Goal: Task Accomplishment & Management: Manage account settings

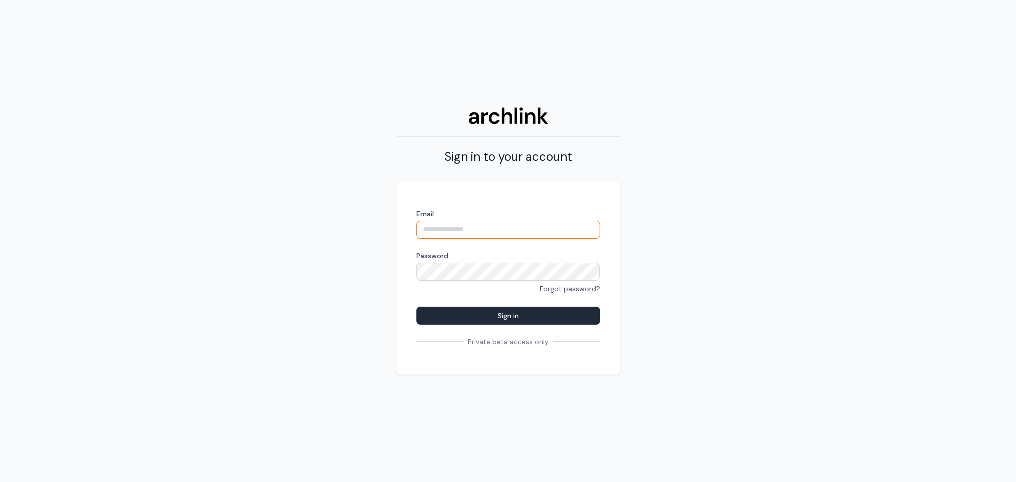
type input "**********"
click at [502, 312] on button "Sign in" at bounding box center [508, 316] width 184 height 18
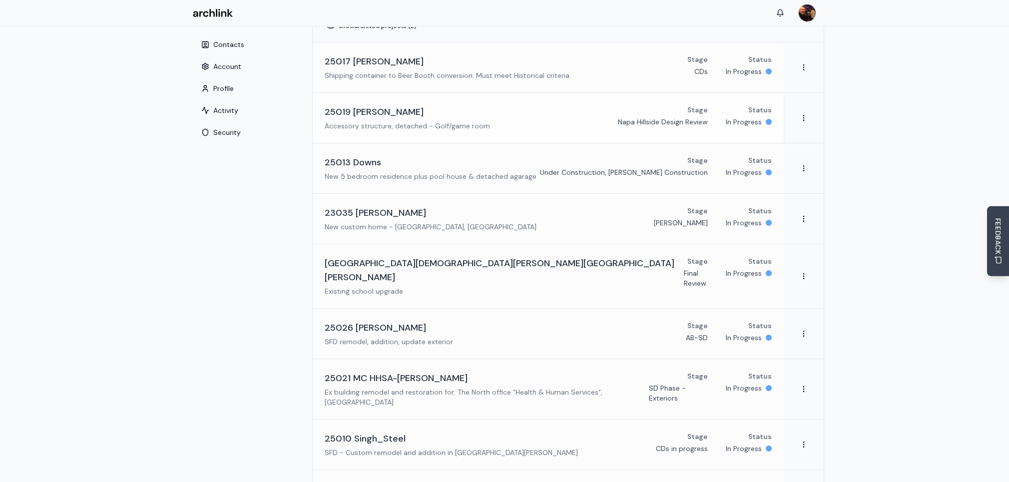
scroll to position [99, 0]
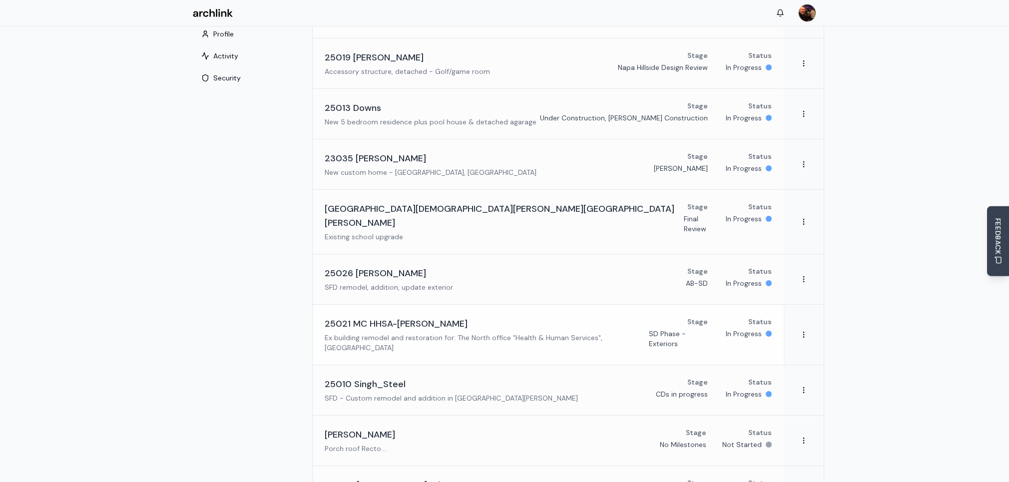
click at [400, 333] on p "Ex building remodel and restoration for: The North office "Health & Human Servi…" at bounding box center [487, 343] width 324 height 20
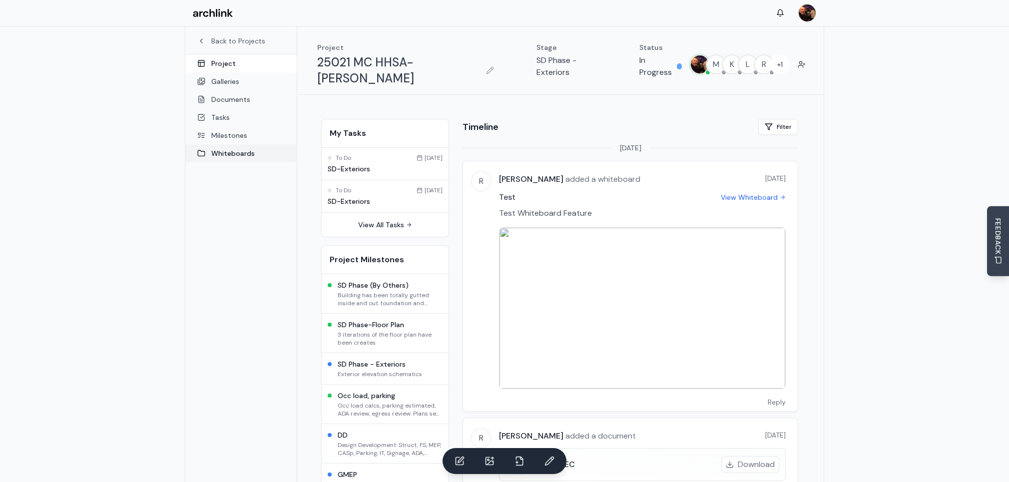
click at [236, 152] on link "Whiteboards" at bounding box center [240, 153] width 111 height 18
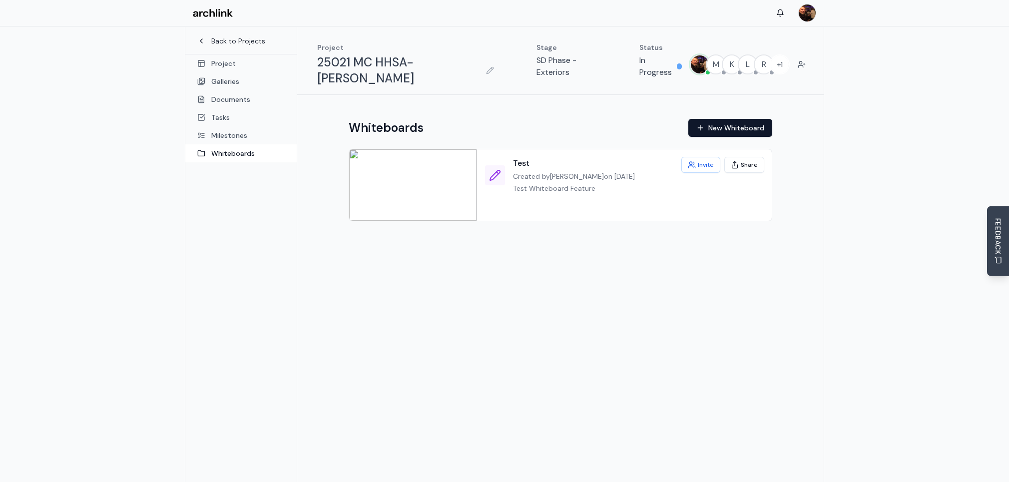
click at [212, 42] on link "Back to Projects" at bounding box center [240, 41] width 87 height 10
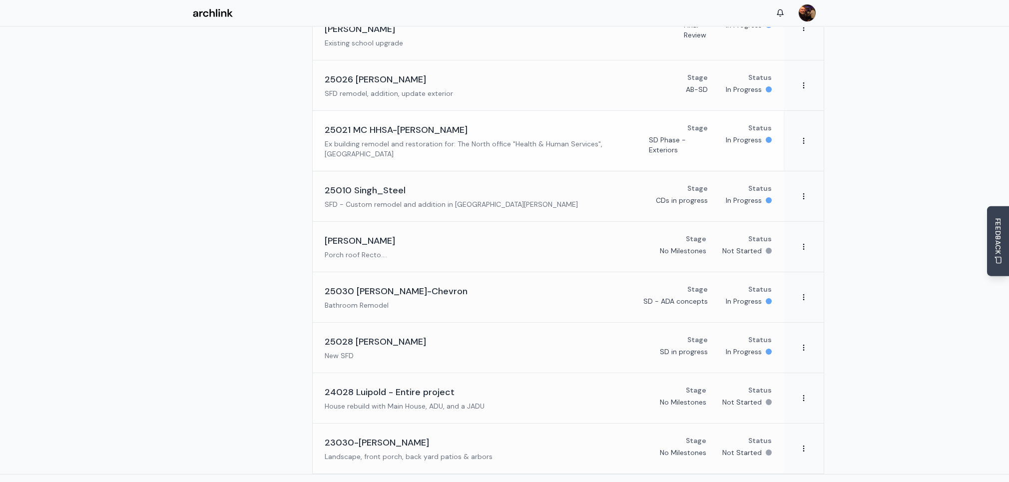
scroll to position [296, 0]
click at [393, 382] on h3 "24028 Luipold - Entire project" at bounding box center [390, 389] width 130 height 14
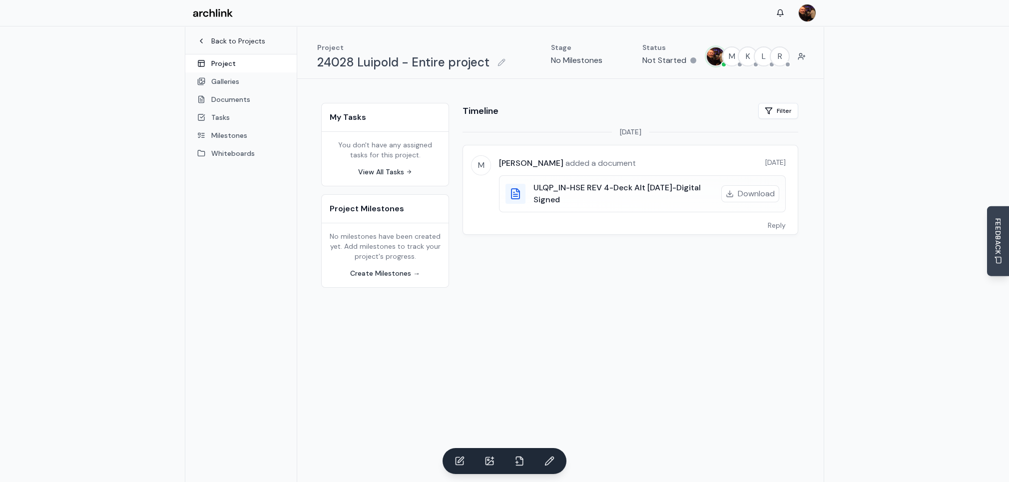
click at [200, 39] on icon at bounding box center [201, 41] width 8 height 8
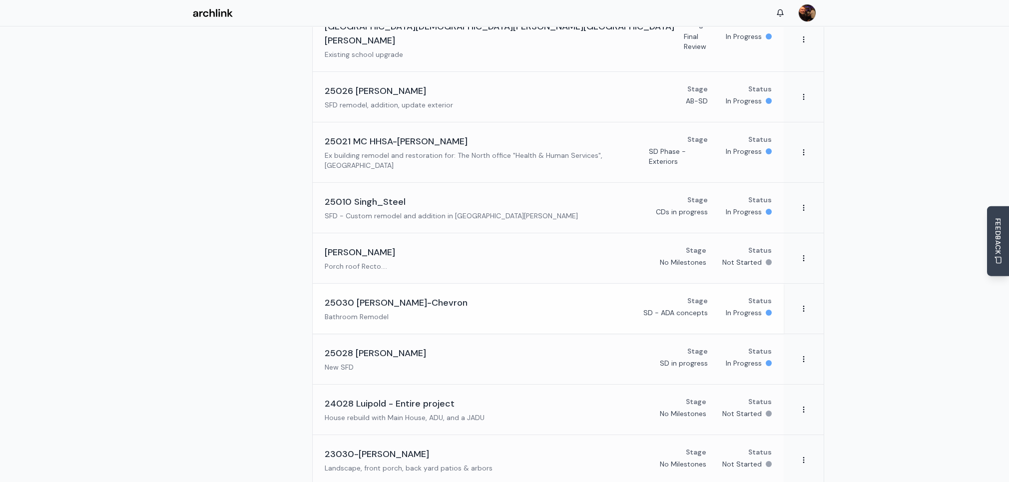
scroll to position [296, 0]
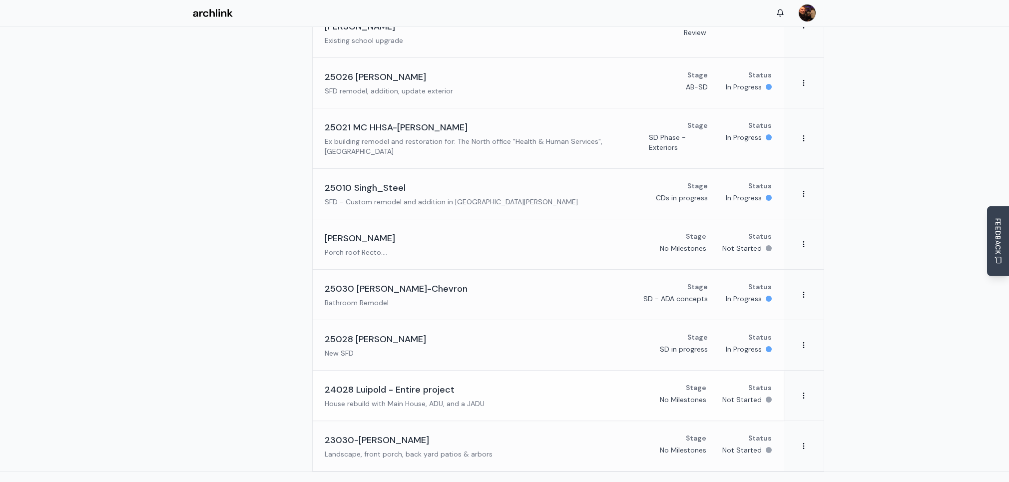
click at [768, 396] on span at bounding box center [768, 399] width 6 height 6
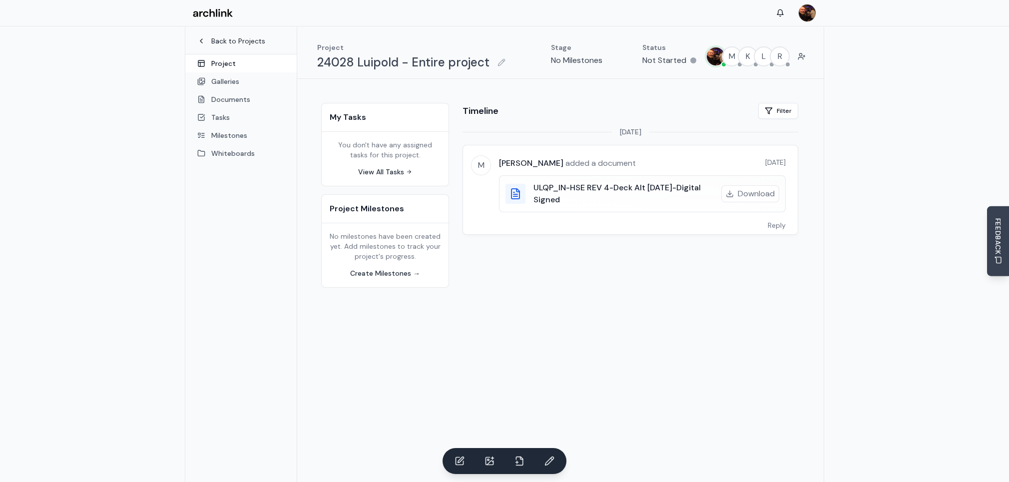
click at [216, 39] on link "Back to Projects" at bounding box center [240, 41] width 87 height 10
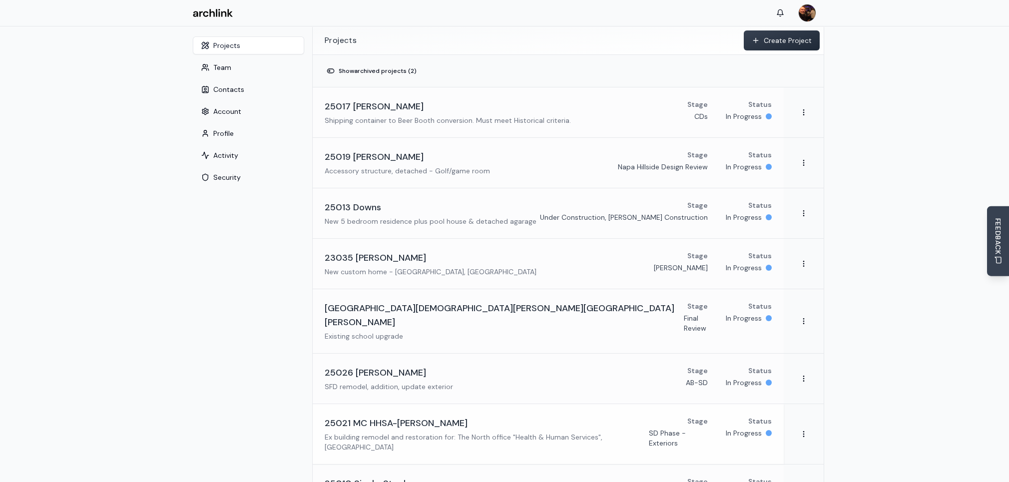
click at [390, 416] on div "25021 MC HHSA-Greely Ex building remodel and restoration for: The North office …" at bounding box center [487, 434] width 324 height 36
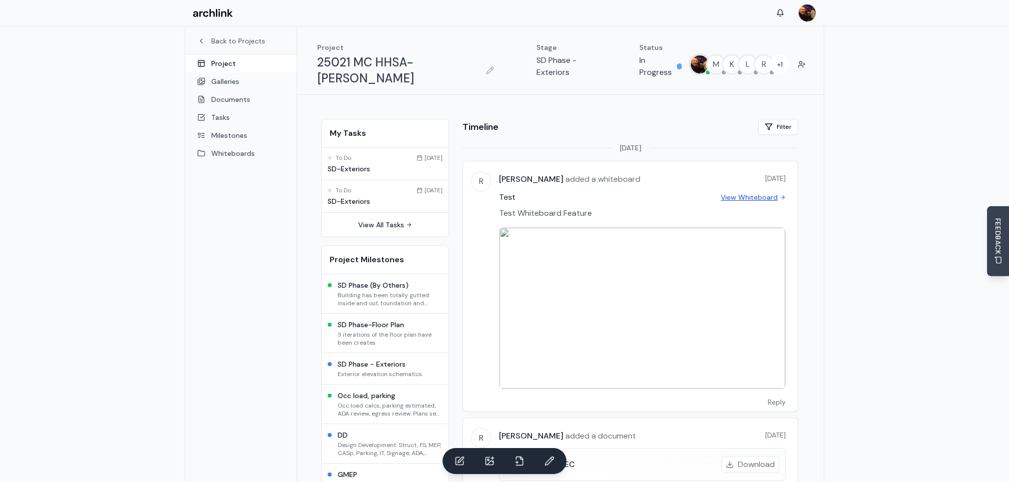
click at [767, 192] on link "View Whiteboard" at bounding box center [752, 197] width 65 height 10
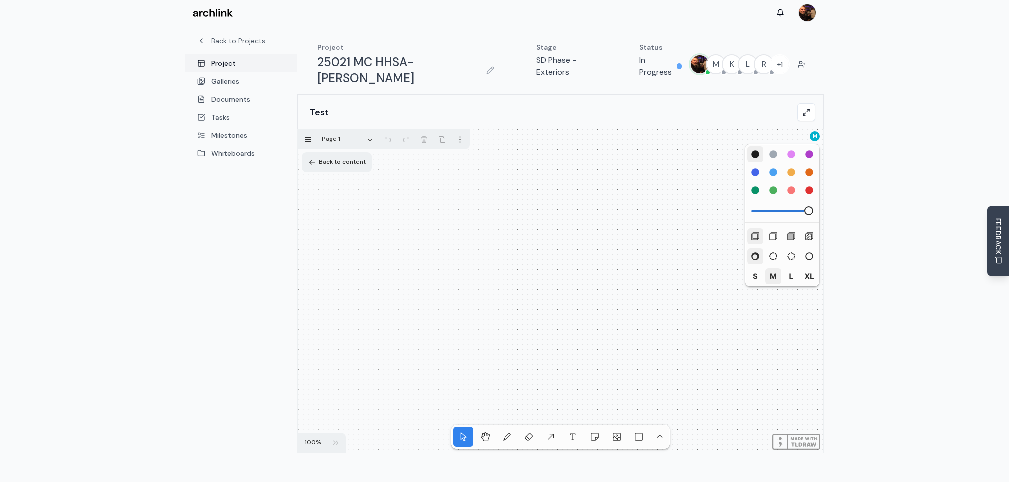
click at [225, 65] on link "Project" at bounding box center [240, 63] width 111 height 18
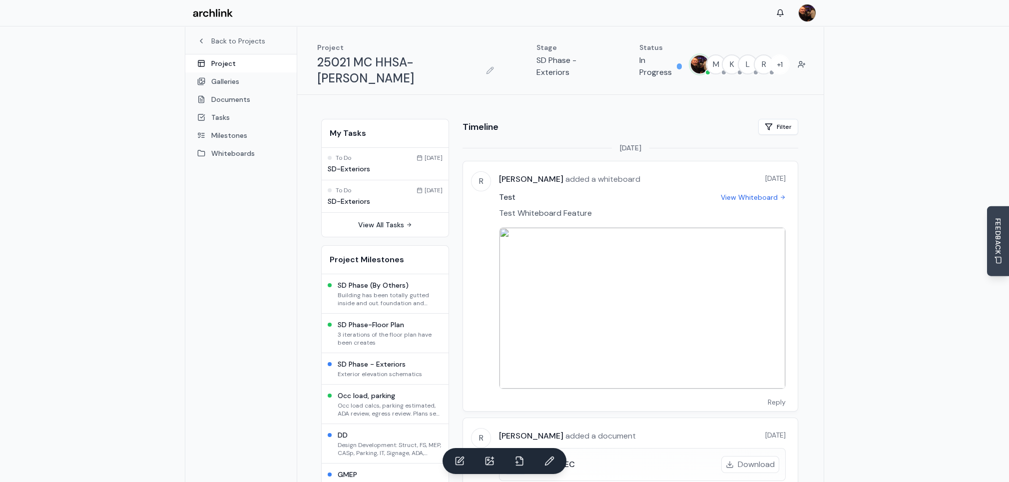
click at [643, 293] on img at bounding box center [642, 308] width 286 height 161
click at [234, 152] on link "Whiteboards" at bounding box center [240, 153] width 111 height 18
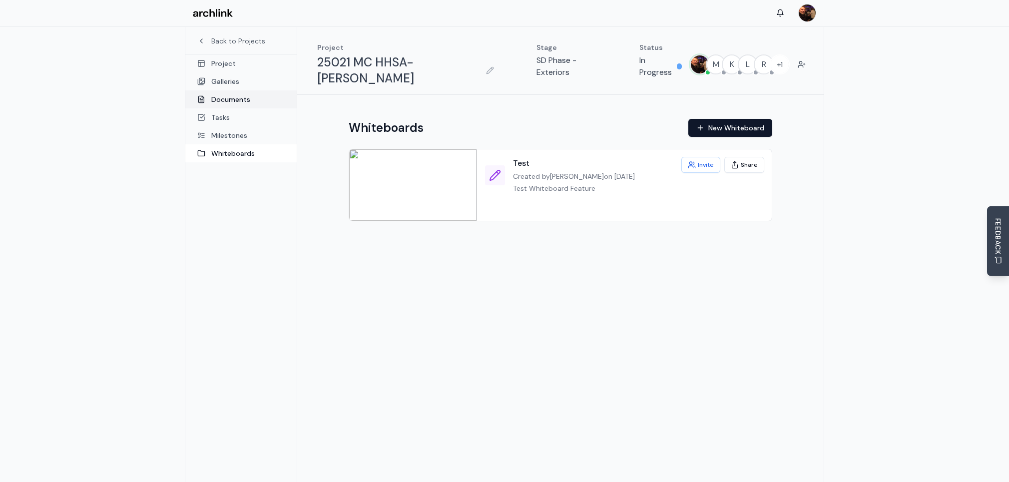
click at [223, 104] on link "Documents" at bounding box center [240, 99] width 111 height 18
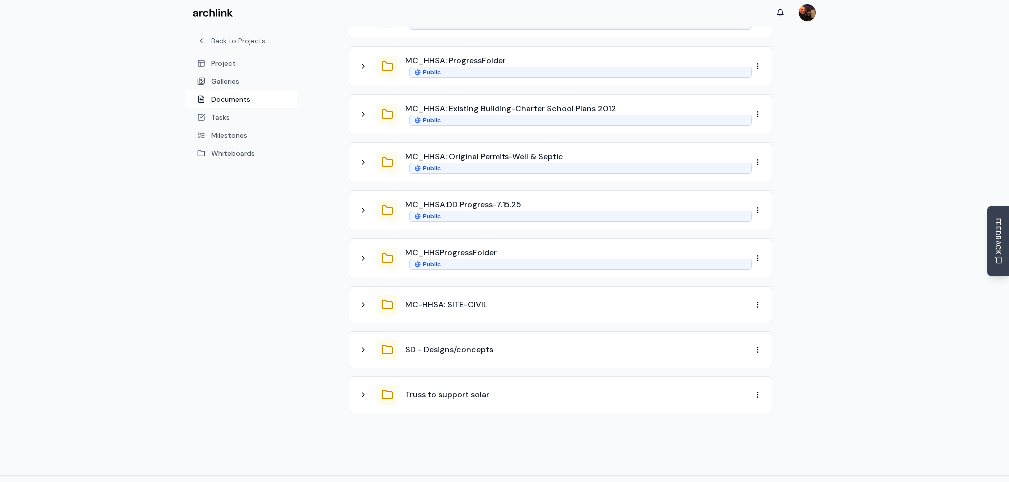
scroll to position [92, 0]
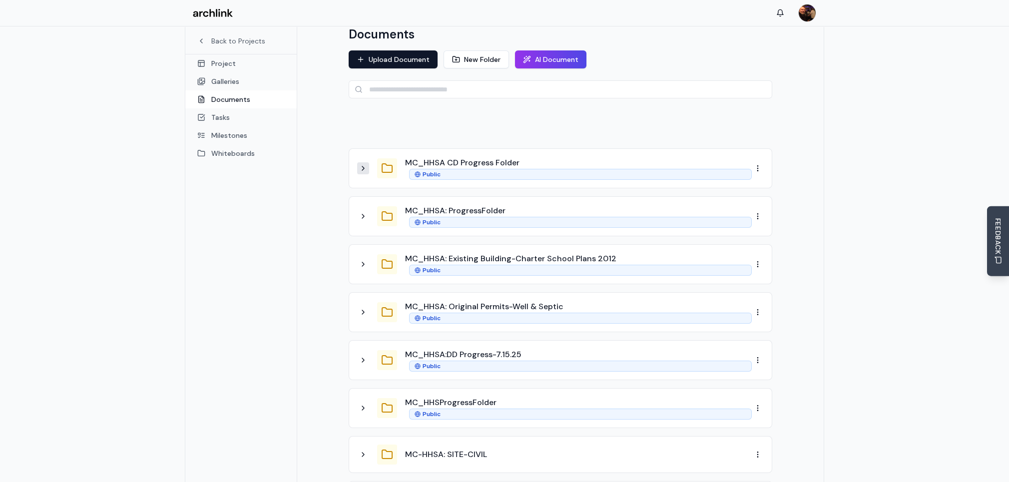
click at [364, 164] on icon at bounding box center [363, 168] width 8 height 8
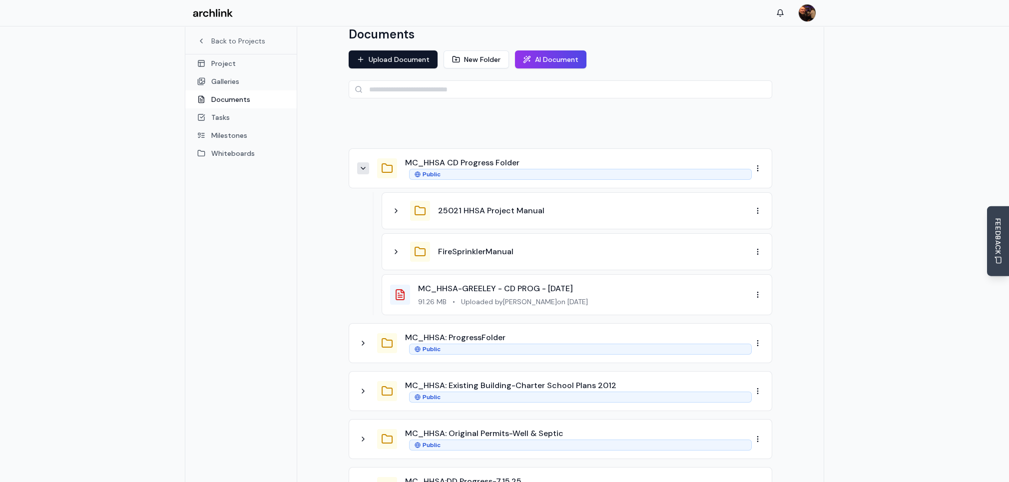
click at [364, 164] on icon at bounding box center [363, 168] width 8 height 8
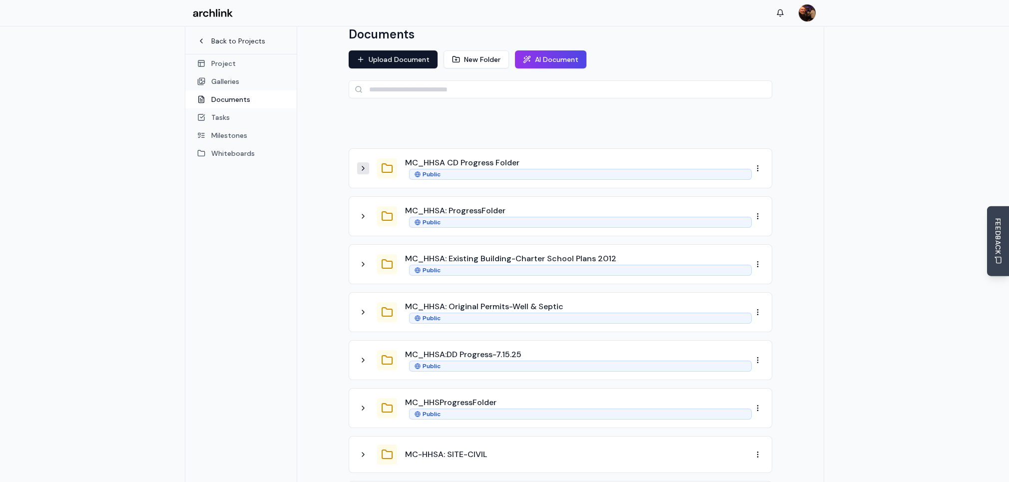
click at [233, 44] on link "Back to Projects" at bounding box center [240, 41] width 87 height 10
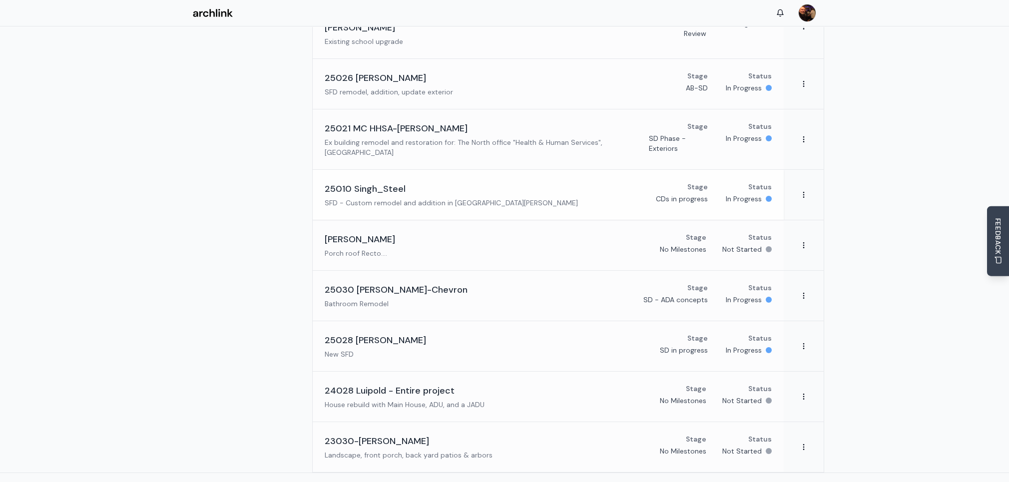
scroll to position [296, 0]
click at [414, 282] on h3 "25030 [PERSON_NAME]-Chevron" at bounding box center [396, 289] width 143 height 14
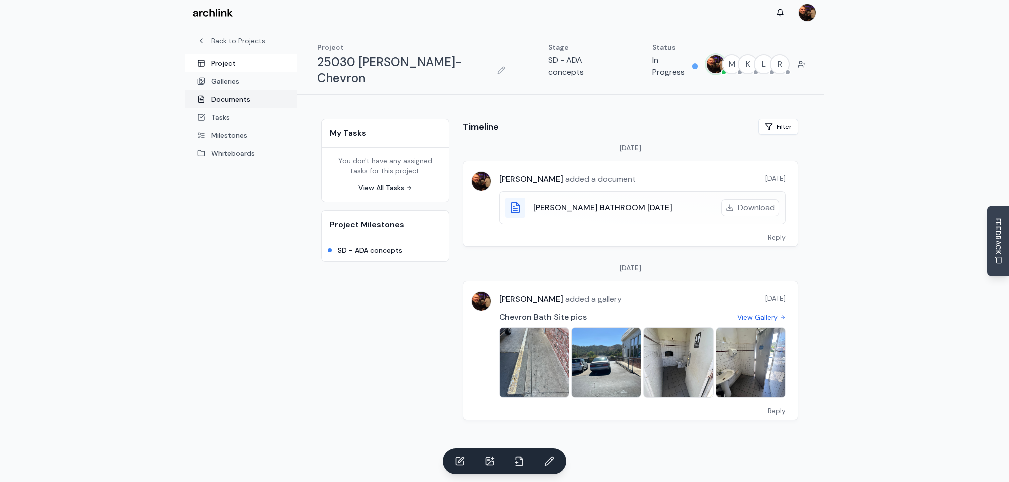
click at [236, 103] on link "Documents" at bounding box center [240, 99] width 111 height 18
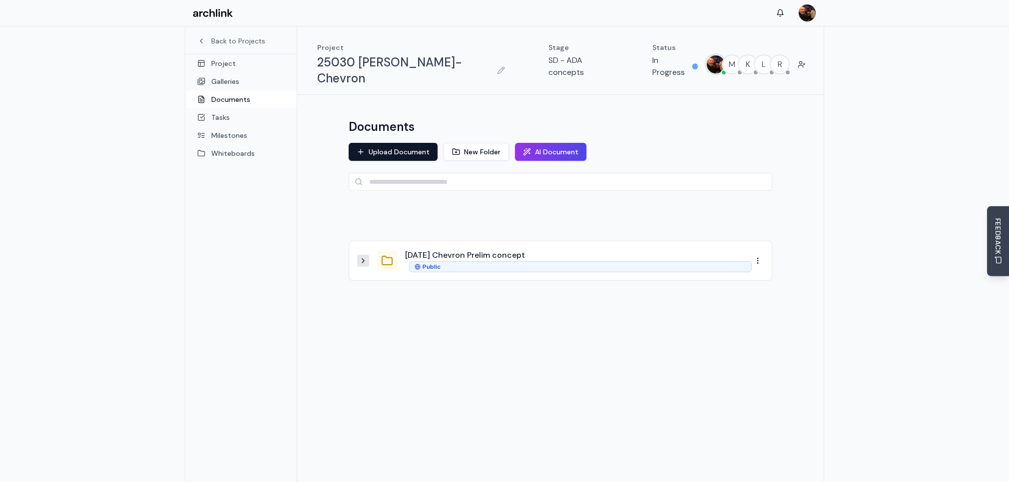
click at [365, 257] on icon at bounding box center [363, 261] width 8 height 8
click at [477, 294] on link "DUBBERKE BATHROOM 9.3.25" at bounding box center [487, 299] width 139 height 10
click at [589, 293] on div "DUBBERKE BATHROOM 9.3.25" at bounding box center [585, 299] width 334 height 12
click at [758, 289] on html "Back to Projects Project Galleries Documents Tasks Milestones Whiteboards Proje…" at bounding box center [504, 267] width 1009 height 535
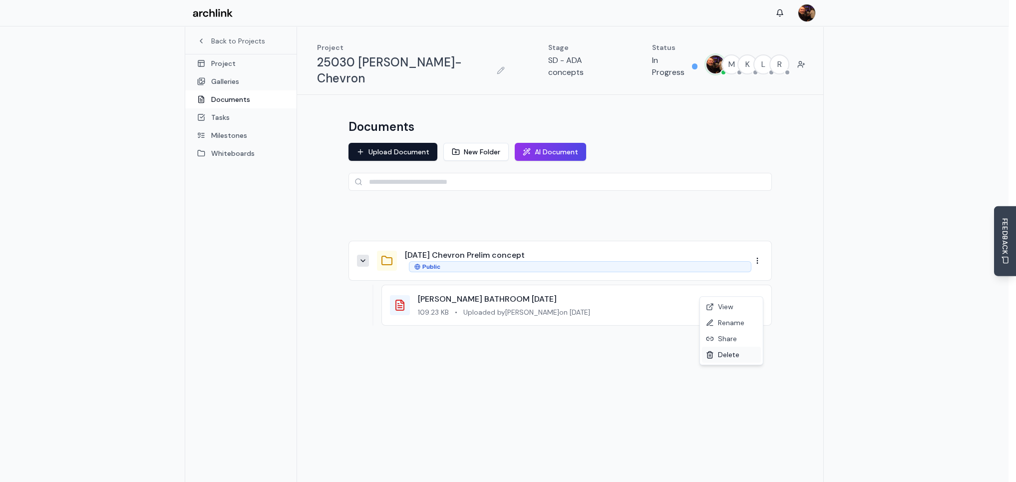
click at [730, 359] on div "Delete" at bounding box center [731, 354] width 59 height 16
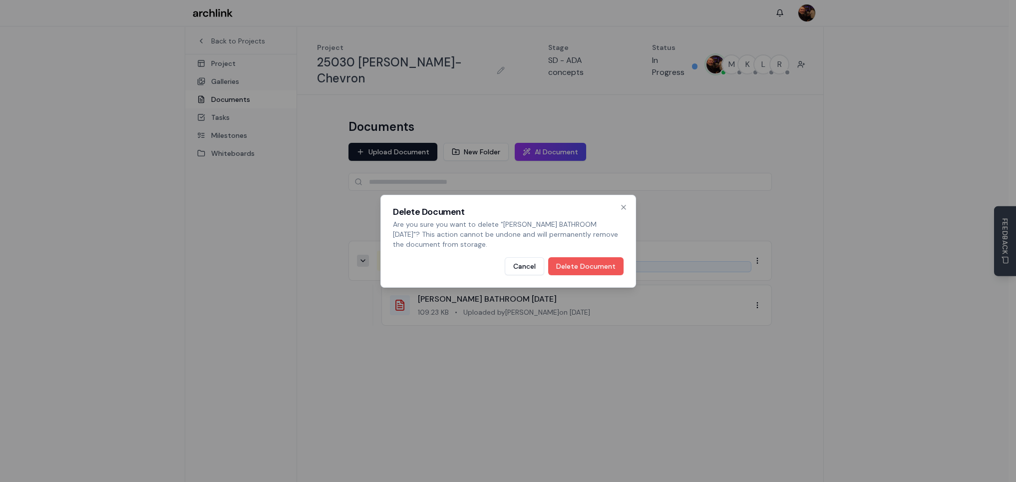
click at [588, 270] on button "Delete Document" at bounding box center [585, 266] width 75 height 18
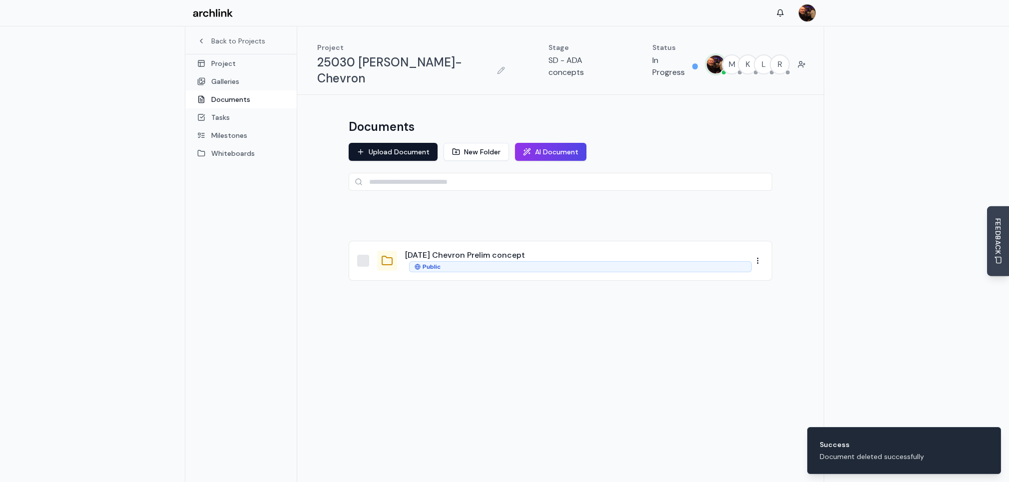
click at [386, 255] on icon at bounding box center [387, 261] width 12 height 12
click at [389, 255] on icon at bounding box center [387, 261] width 12 height 12
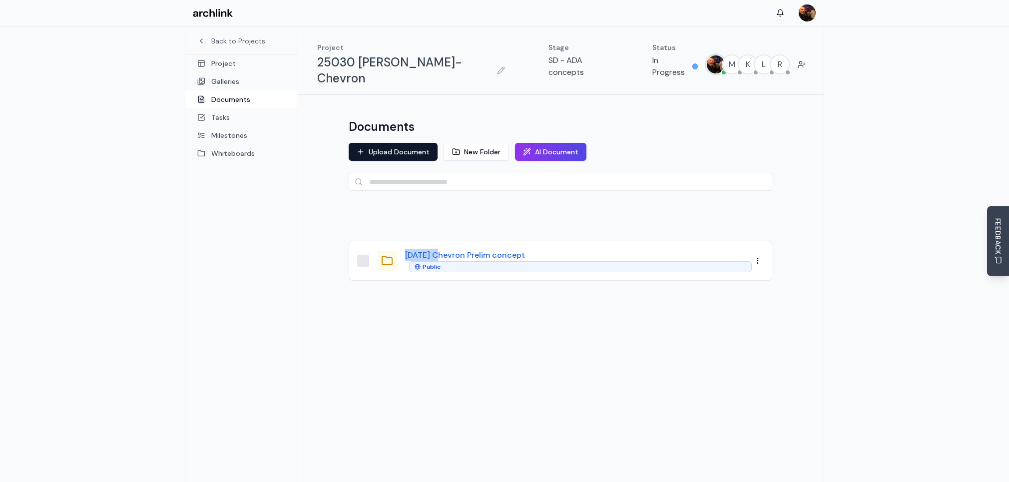
click at [481, 249] on button "8.27.25 Chevron Prelim concept" at bounding box center [465, 255] width 120 height 12
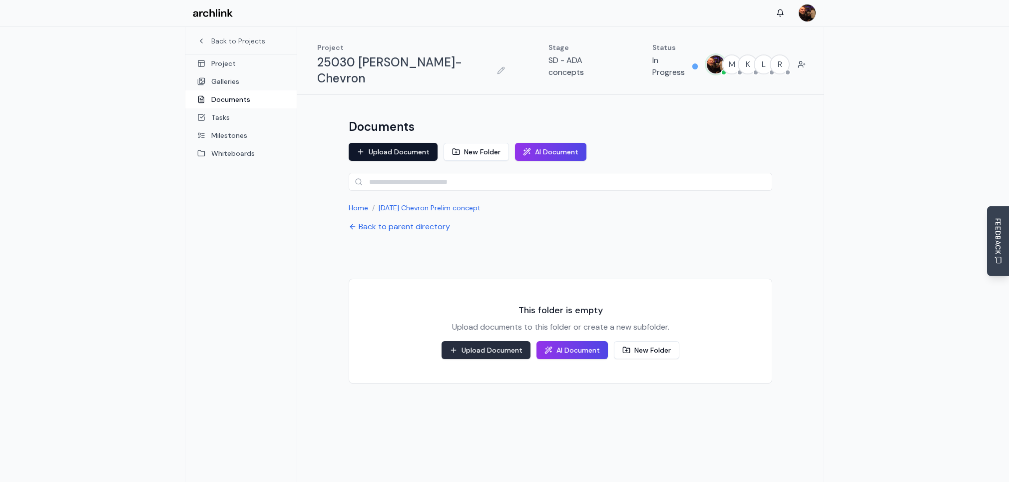
click at [504, 341] on button "Upload Document" at bounding box center [485, 350] width 89 height 18
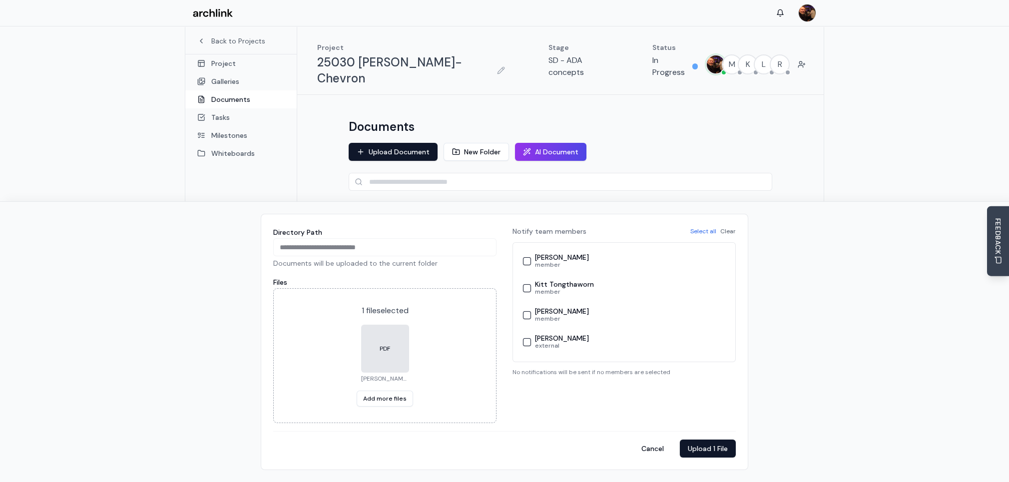
scroll to position [18, 0]
click at [527, 294] on button "Kitt Tongthaworn member" at bounding box center [527, 296] width 8 height 8
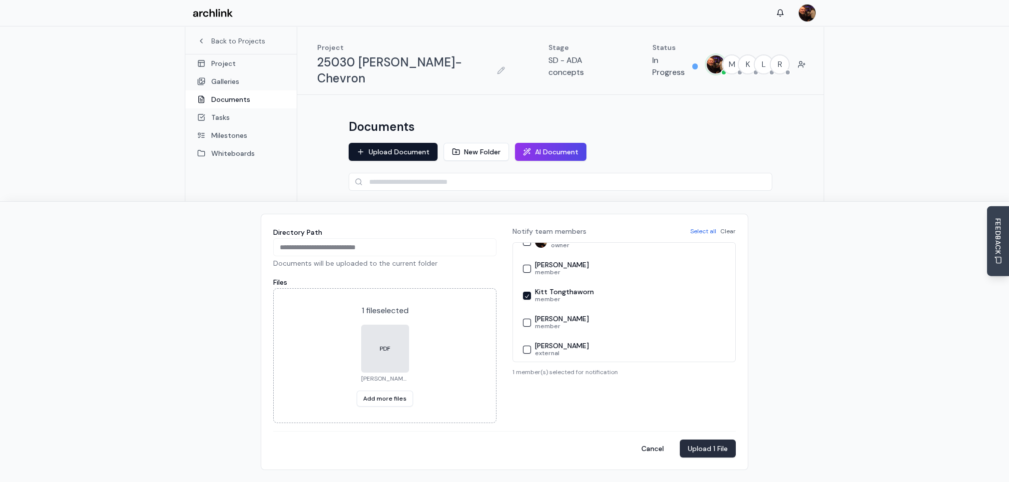
click at [713, 447] on button "Upload 1 File" at bounding box center [708, 448] width 56 height 18
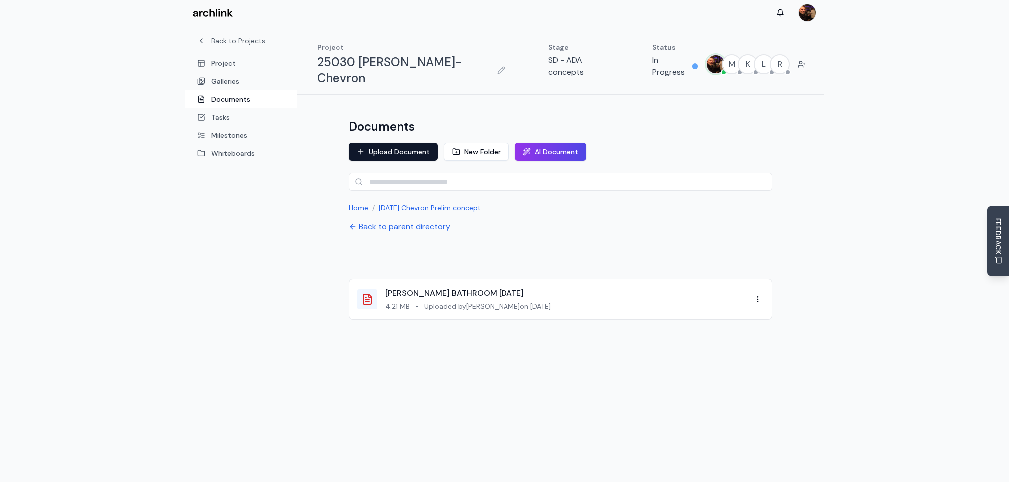
click at [389, 221] on button "Back to parent directory" at bounding box center [398, 227] width 101 height 12
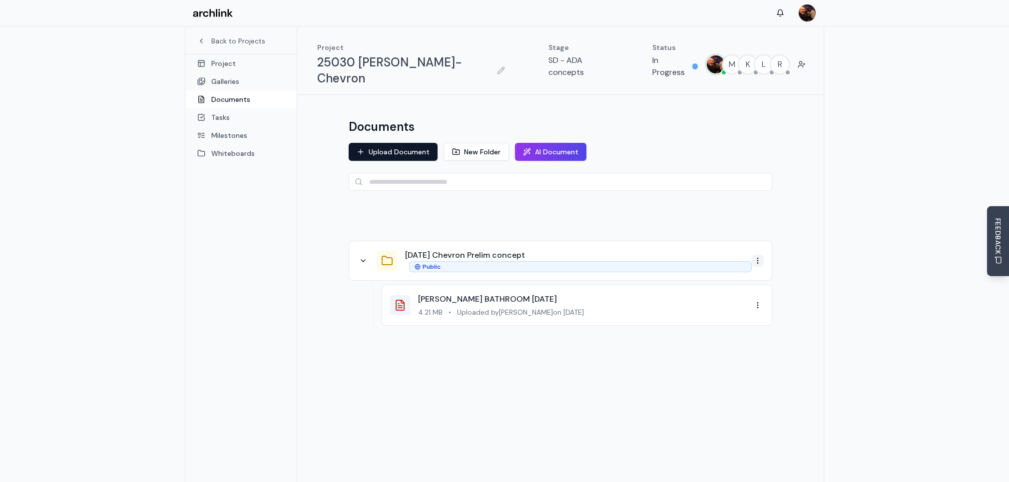
click at [758, 244] on html "Back to Projects Project Galleries Documents Tasks Milestones Whiteboards Proje…" at bounding box center [504, 267] width 1009 height 535
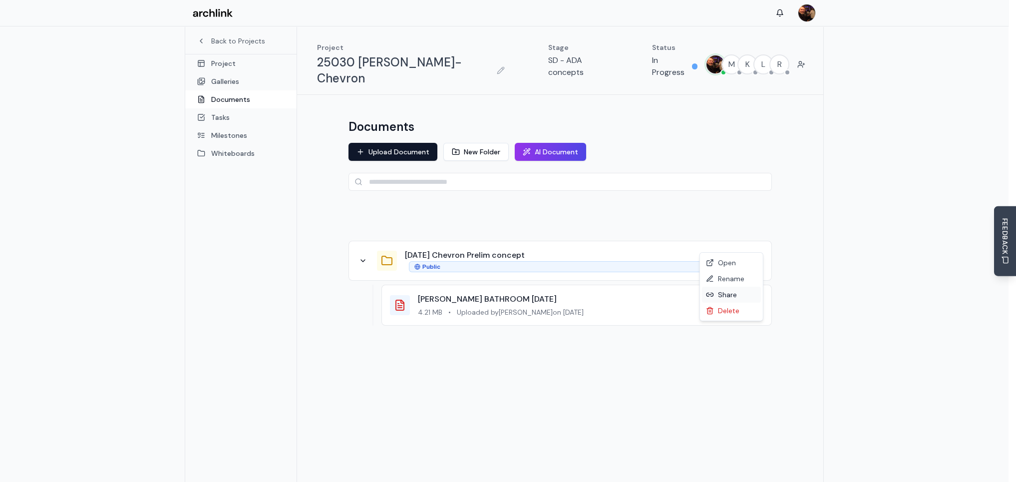
click at [731, 297] on div "Share" at bounding box center [731, 295] width 59 height 16
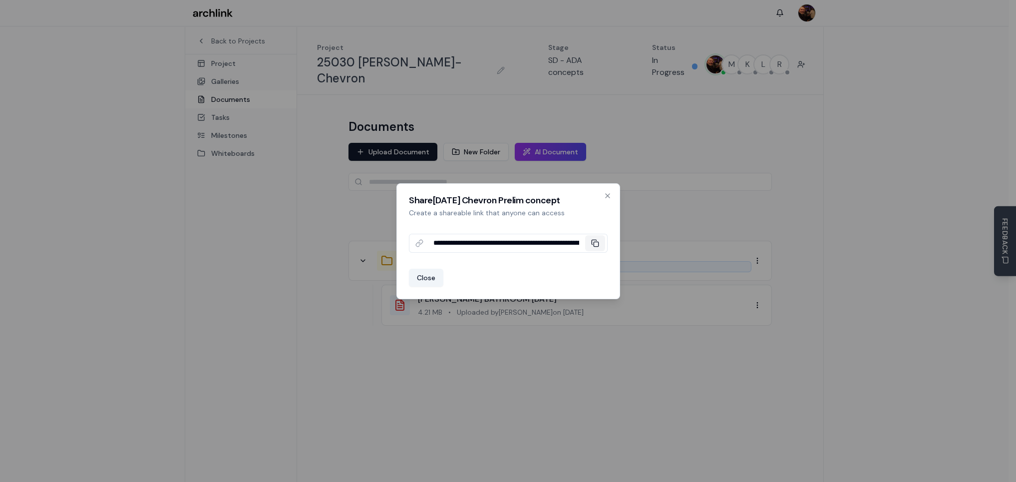
click at [594, 241] on icon at bounding box center [595, 243] width 8 height 8
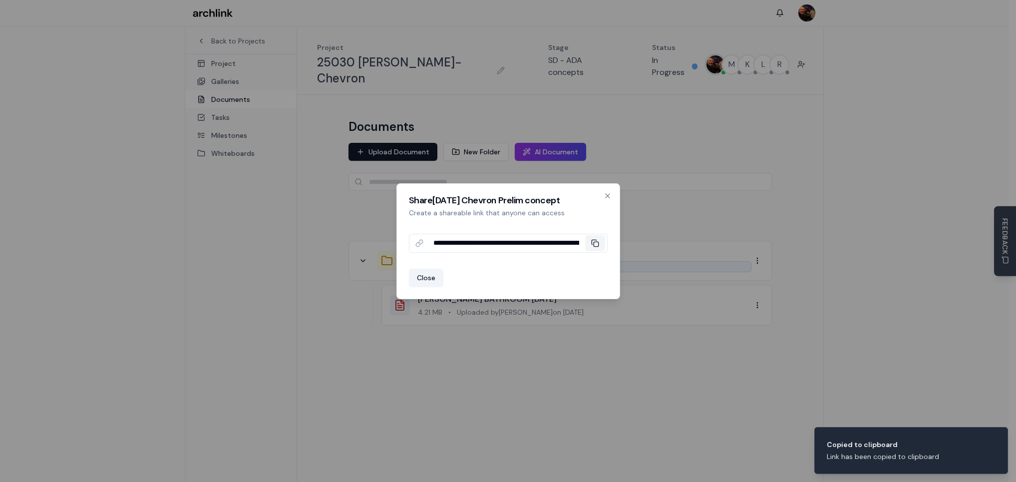
click at [595, 243] on icon at bounding box center [595, 243] width 8 height 8
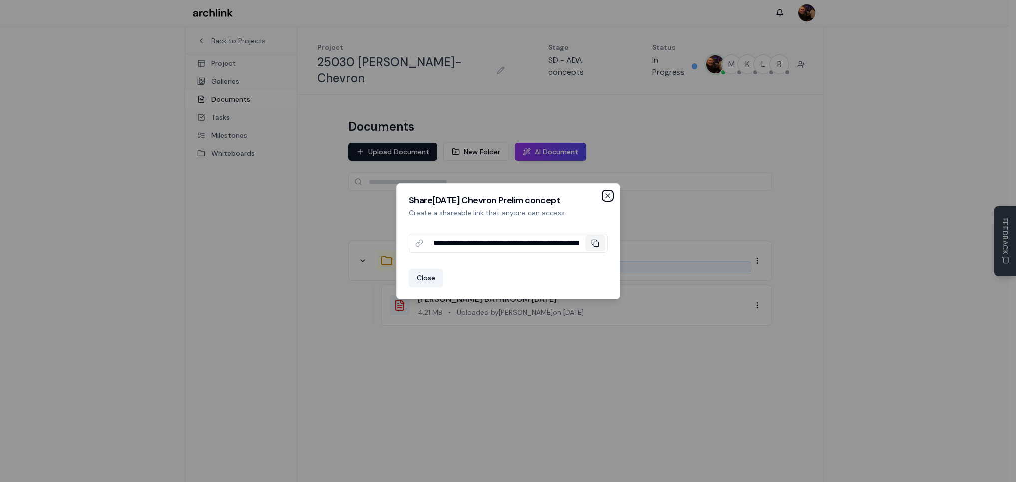
click at [607, 194] on icon "button" at bounding box center [608, 196] width 8 height 8
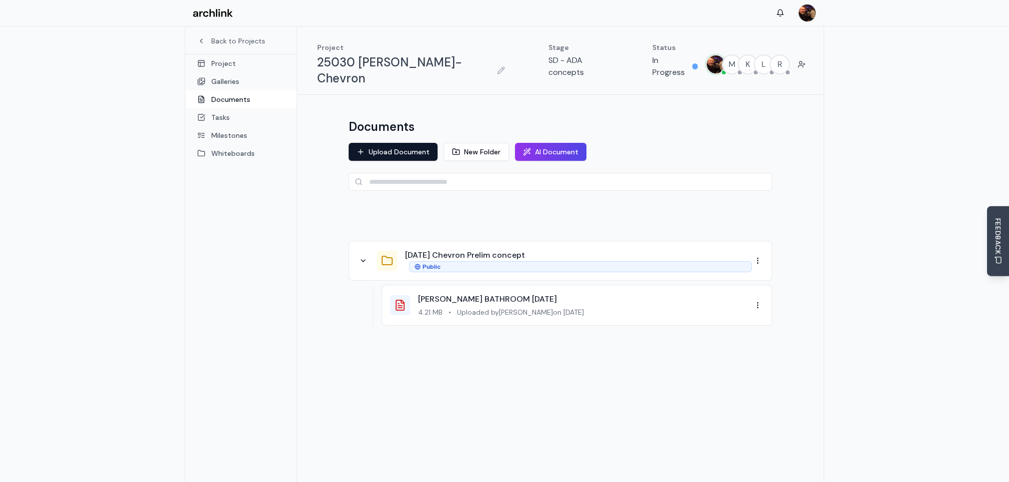
click at [784, 130] on div "Documents Upload Document New Folder AI Document 8.27.25 Chevron Prelim concept…" at bounding box center [560, 301] width 526 height 413
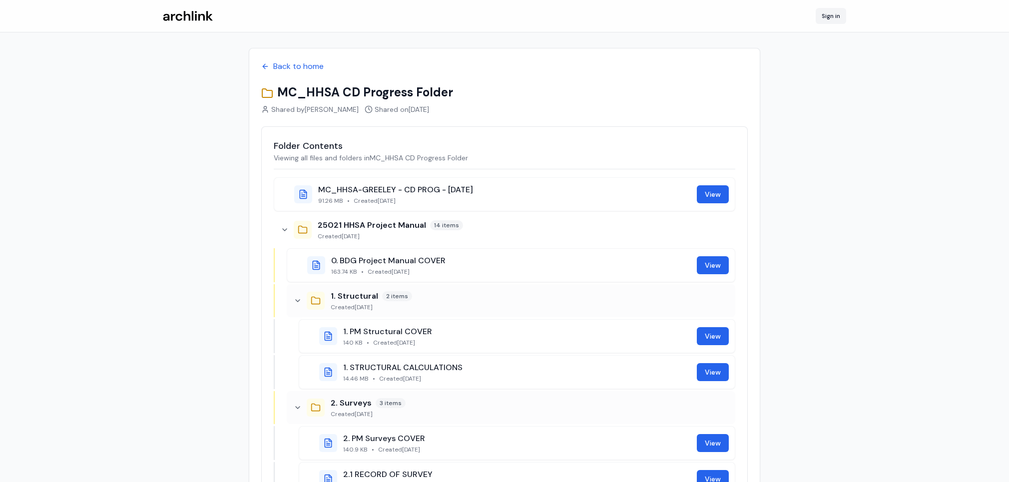
click at [831, 14] on link "Sign in" at bounding box center [830, 16] width 30 height 16
